Goal: Task Accomplishment & Management: Manage account settings

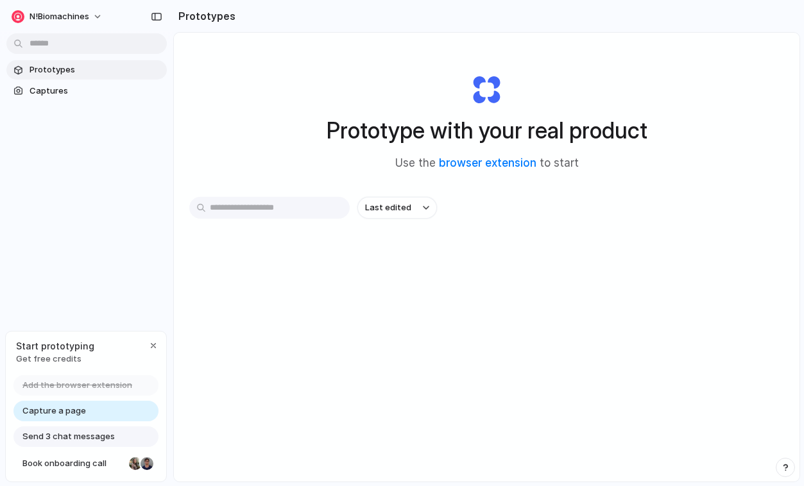
click at [75, 413] on span "Capture a page" at bounding box center [54, 411] width 64 height 13
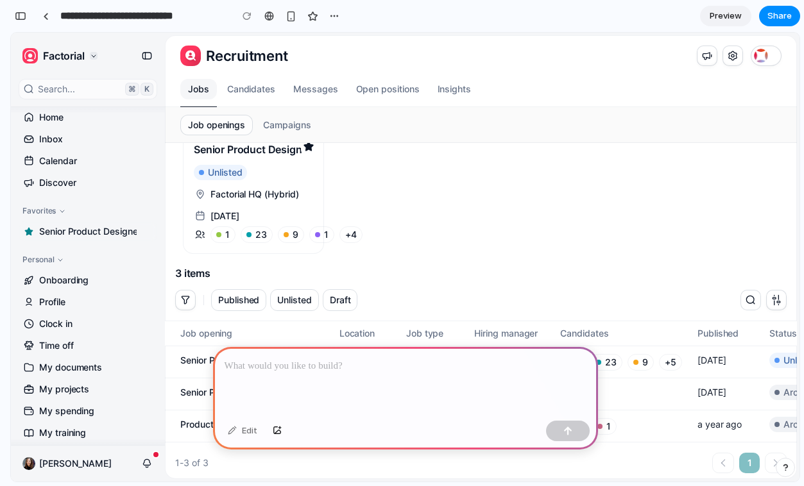
scroll to position [71, 0]
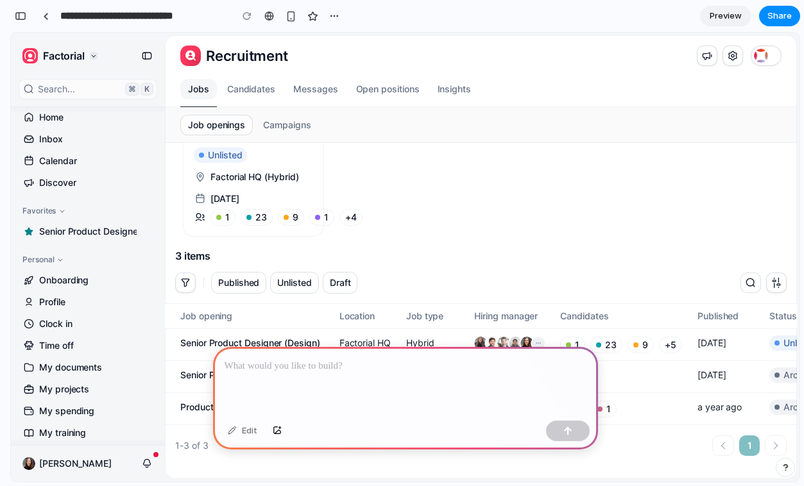
click at [239, 189] on link "Senior Product Designer" at bounding box center [253, 175] width 140 height 122
click at [271, 126] on span "Campaigns" at bounding box center [286, 125] width 63 height 21
click at [228, 125] on span "Job openings" at bounding box center [216, 125] width 72 height 21
click at [244, 87] on span "Candidates" at bounding box center [251, 89] width 64 height 21
click at [299, 85] on span "Messages" at bounding box center [315, 89] width 60 height 21
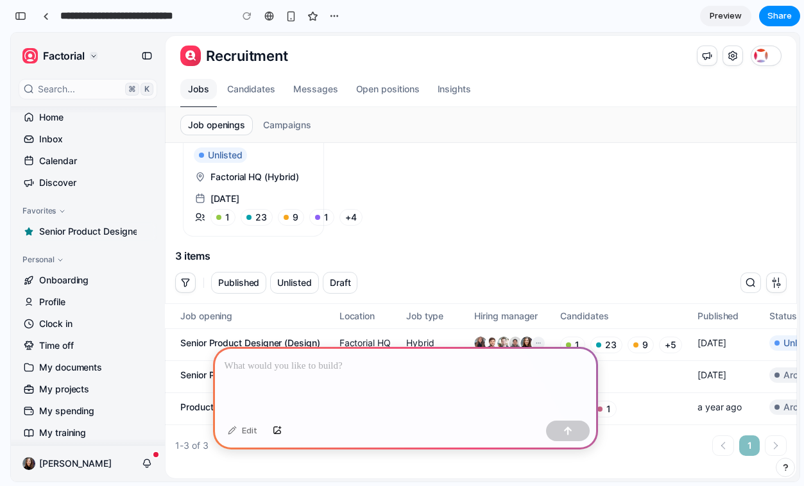
click at [380, 87] on span "Open positions" at bounding box center [387, 89] width 79 height 21
click at [463, 87] on span "Insights" at bounding box center [454, 89] width 49 height 21
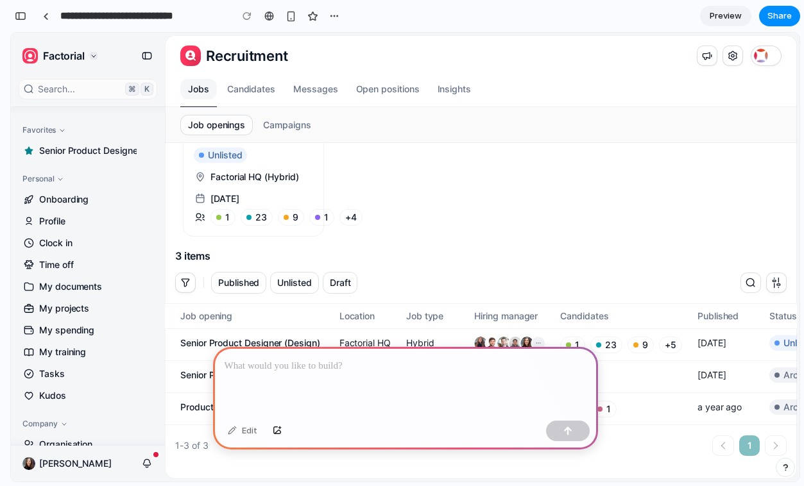
scroll to position [0, 0]
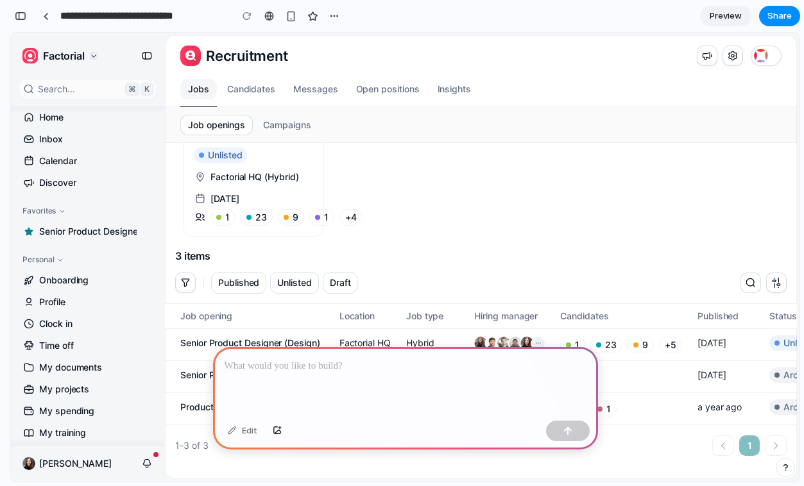
click at [87, 461] on span "Marta Serrano" at bounding box center [75, 463] width 72 height 13
click at [327, 369] on p at bounding box center [406, 366] width 362 height 15
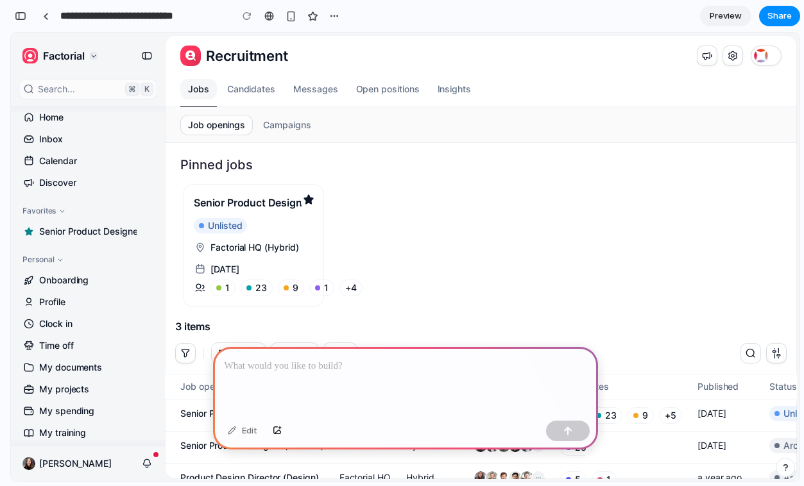
click at [271, 369] on p at bounding box center [406, 366] width 362 height 15
click at [729, 56] on icon "Settings" at bounding box center [732, 55] width 13 height 13
click at [291, 380] on div at bounding box center [405, 381] width 385 height 69
click at [90, 57] on icon "Select a company" at bounding box center [94, 56] width 8 height 8
click at [155, 55] on button "Main menu" at bounding box center [147, 56] width 21 height 21
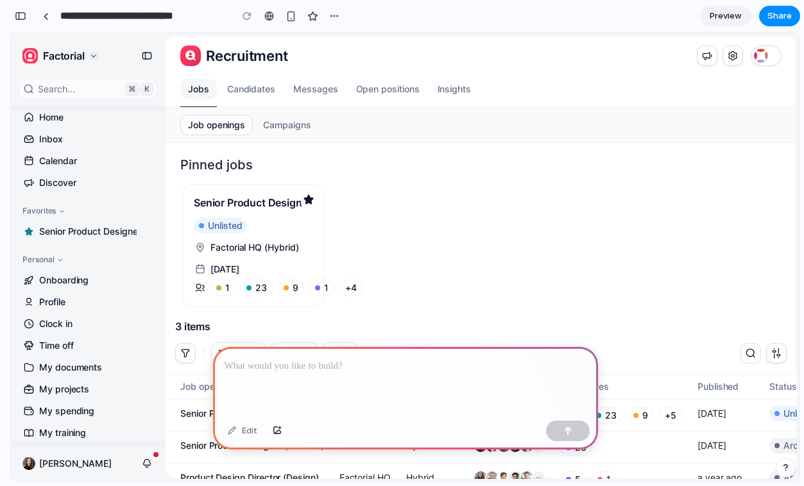
click at [140, 56] on icon "Main menu" at bounding box center [146, 55] width 13 height 13
click at [284, 383] on div at bounding box center [405, 381] width 385 height 69
click at [283, 369] on p at bounding box center [406, 366] width 362 height 15
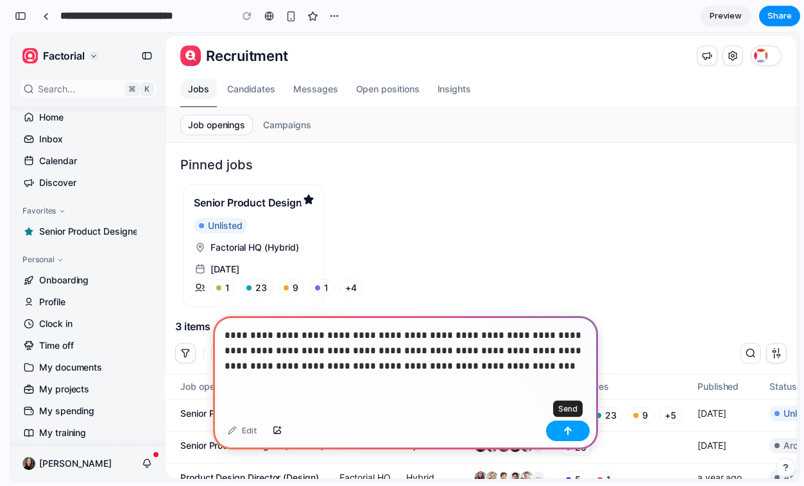
click at [568, 430] on div "button" at bounding box center [567, 431] width 9 height 9
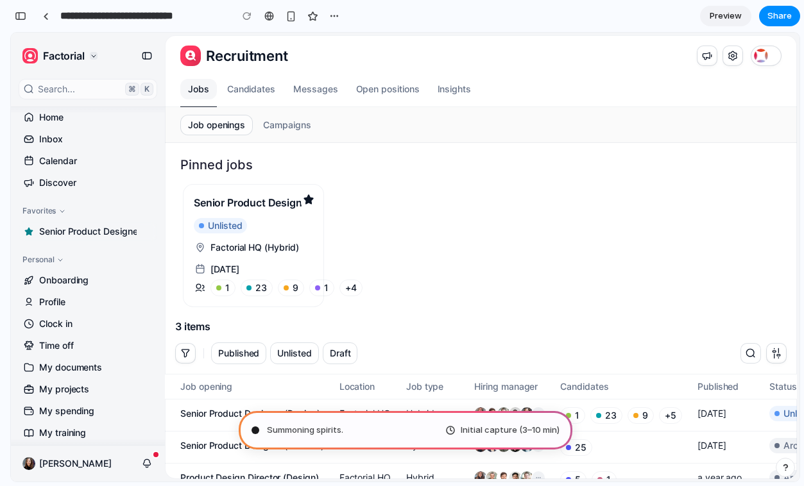
click at [333, 427] on span "Summoning spirits ." at bounding box center [305, 430] width 76 height 13
type input "**********"
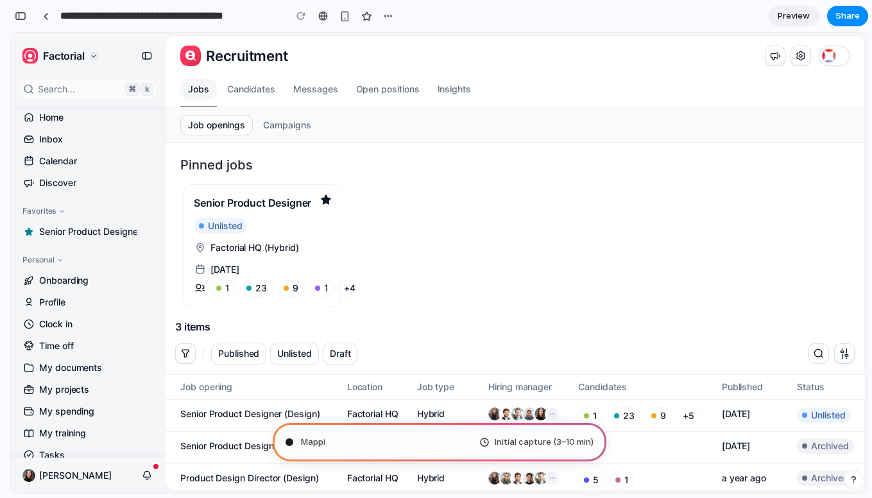
scroll to position [601, 0]
click at [357, 438] on span "Mapping the pro" at bounding box center [334, 442] width 66 height 13
click at [253, 92] on span "Candidates" at bounding box center [251, 89] width 64 height 21
click at [320, 92] on span "Messages" at bounding box center [315, 89] width 60 height 21
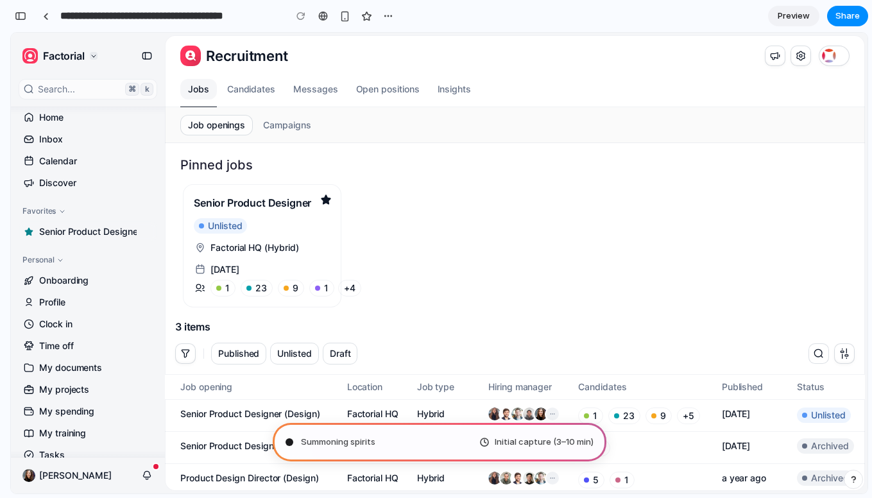
click at [389, 89] on span "Open positions" at bounding box center [387, 89] width 79 height 21
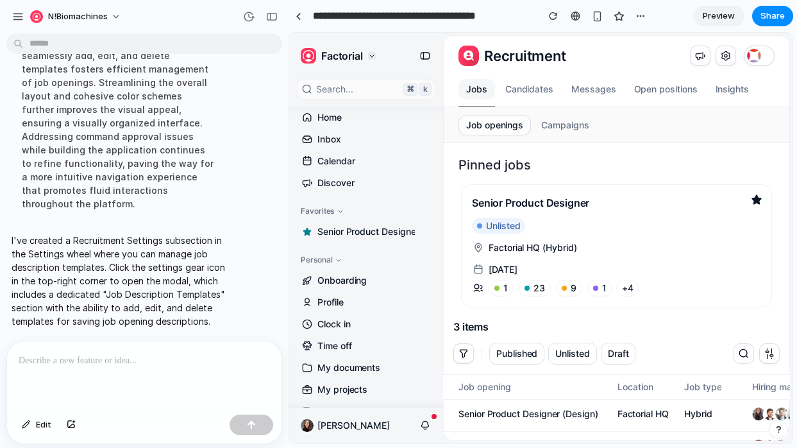
scroll to position [193, 0]
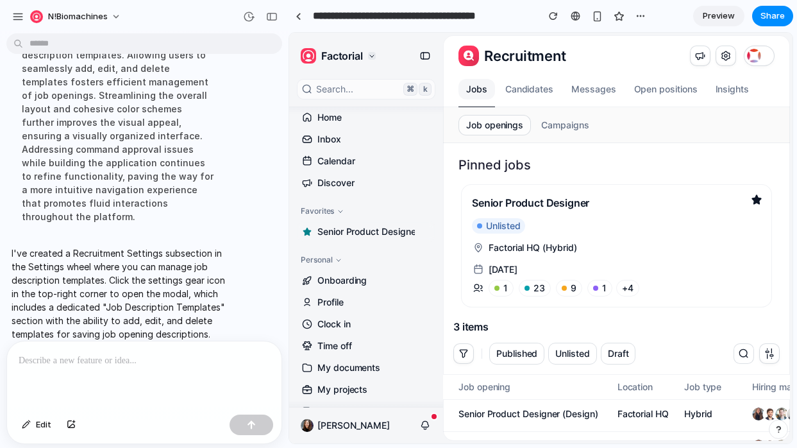
click at [727, 57] on icon at bounding box center [726, 55] width 13 height 13
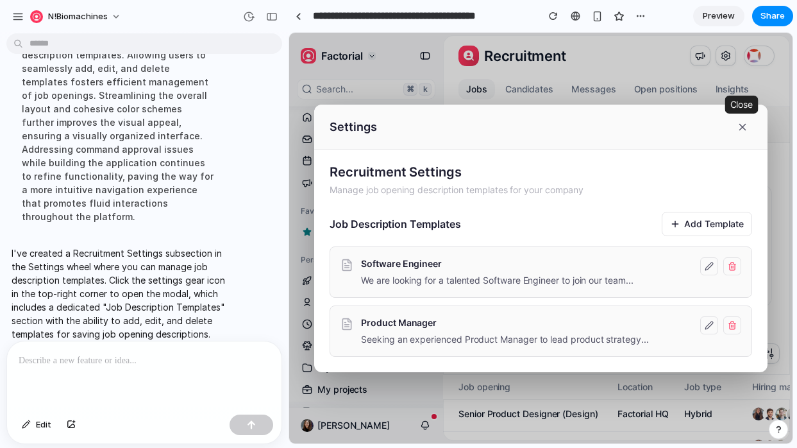
click at [742, 121] on icon "button" at bounding box center [743, 127] width 12 height 12
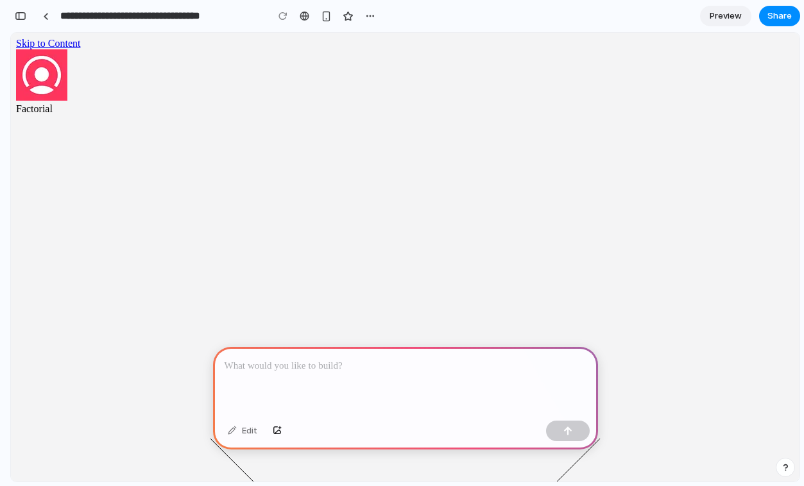
scroll to position [0, 12]
drag, startPoint x: 390, startPoint y: 230, endPoint x: 551, endPoint y: 230, distance: 161.0
drag, startPoint x: 537, startPoint y: 228, endPoint x: 334, endPoint y: 200, distance: 204.6
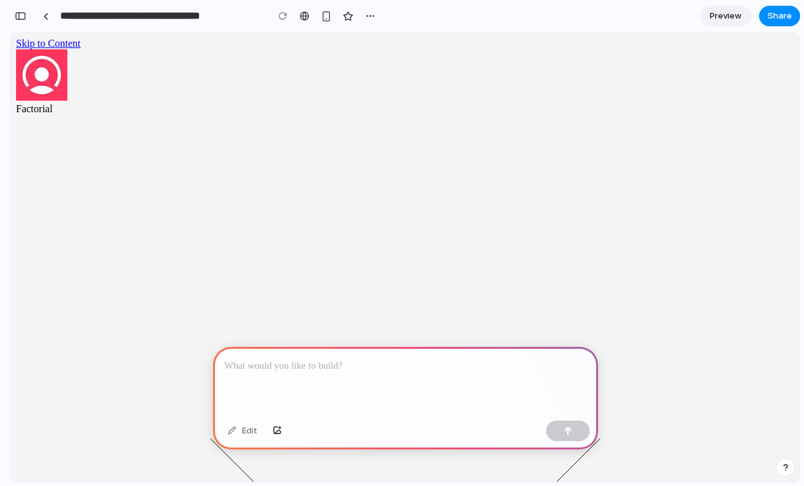
click at [46, 15] on div at bounding box center [46, 16] width 6 height 7
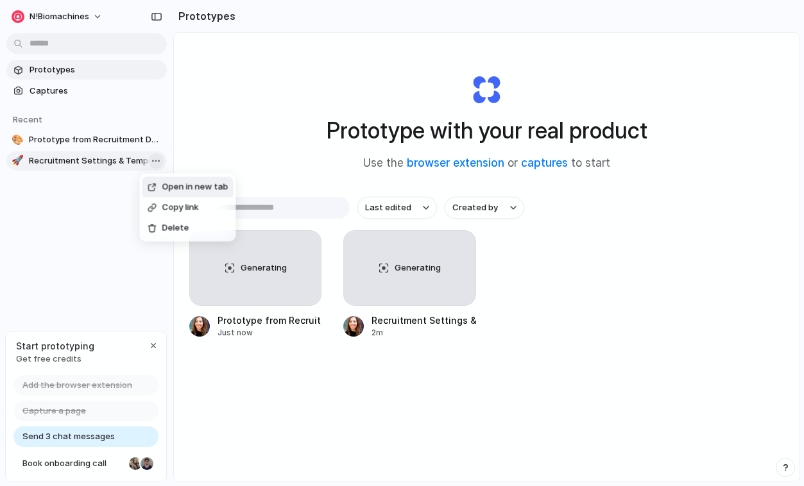
click at [158, 158] on body "n!Biomachines Prototypes Captures Recent 🎨 Prototype from Recruitment Dashboard…" at bounding box center [402, 243] width 804 height 486
click at [185, 125] on div "Open in new tab Copy link Delete" at bounding box center [402, 243] width 804 height 486
